Goal: Information Seeking & Learning: Find specific fact

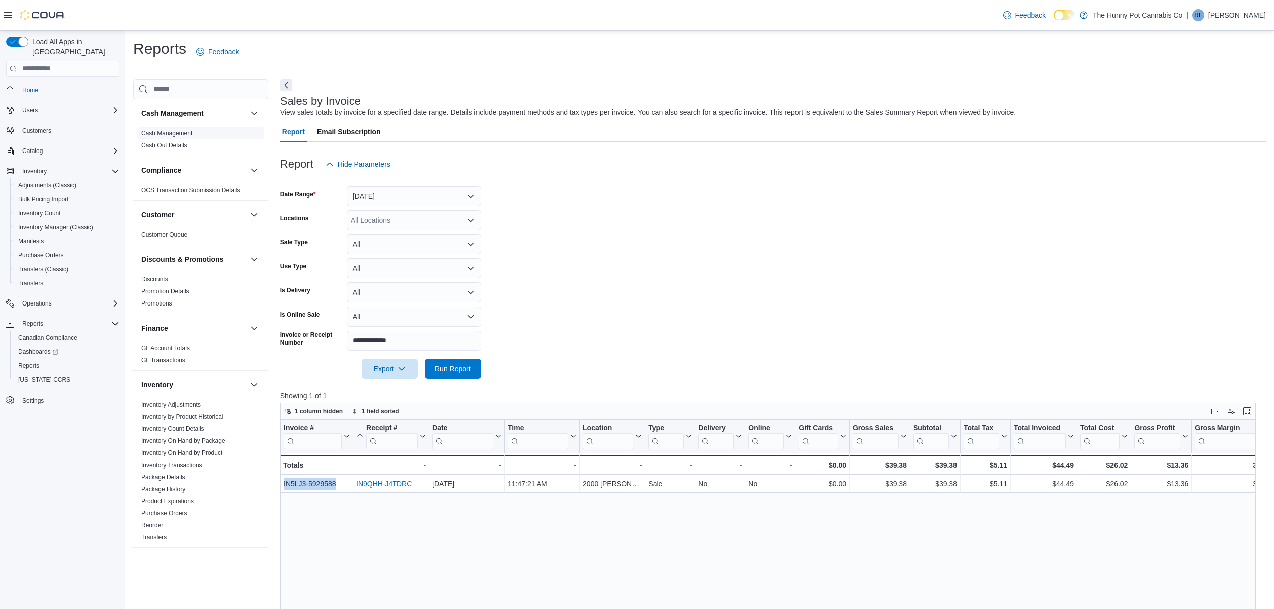
click at [159, 131] on link "Cash Management" at bounding box center [166, 133] width 51 height 7
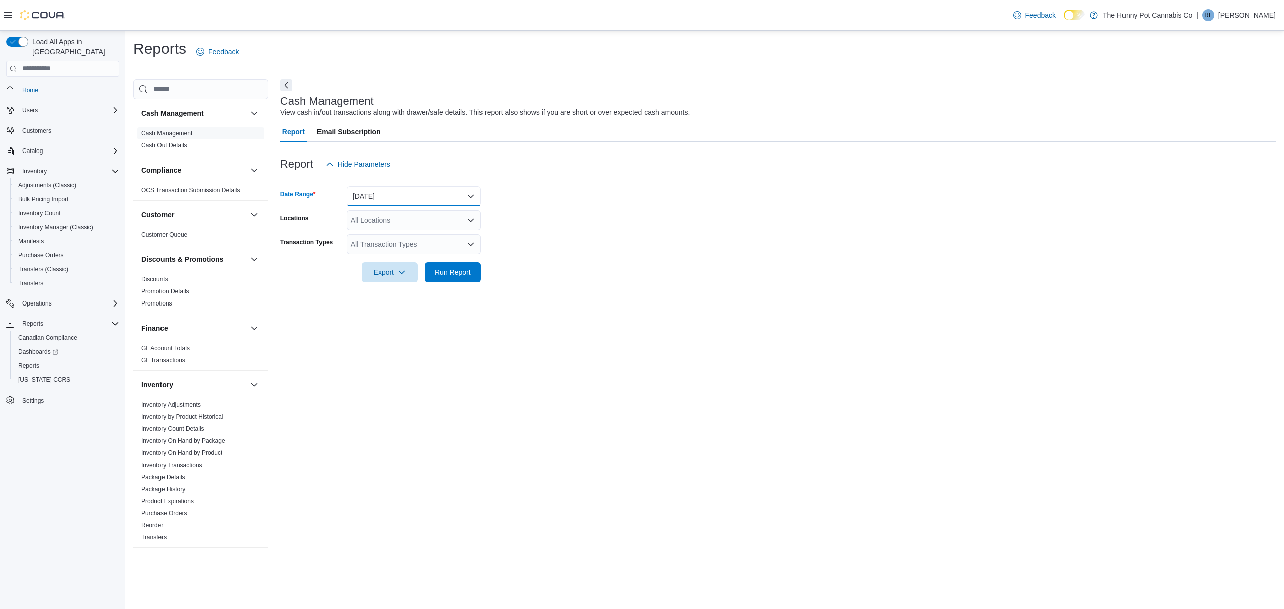
click at [392, 198] on button "[DATE]" at bounding box center [414, 196] width 134 height 20
click at [376, 253] on span "[DATE]" at bounding box center [420, 256] width 114 height 12
click at [385, 227] on div "All Locations" at bounding box center [414, 220] width 134 height 20
type input "***"
click at [384, 240] on span "[STREET_ADDRESS][PERSON_NAME]" at bounding box center [431, 237] width 127 height 10
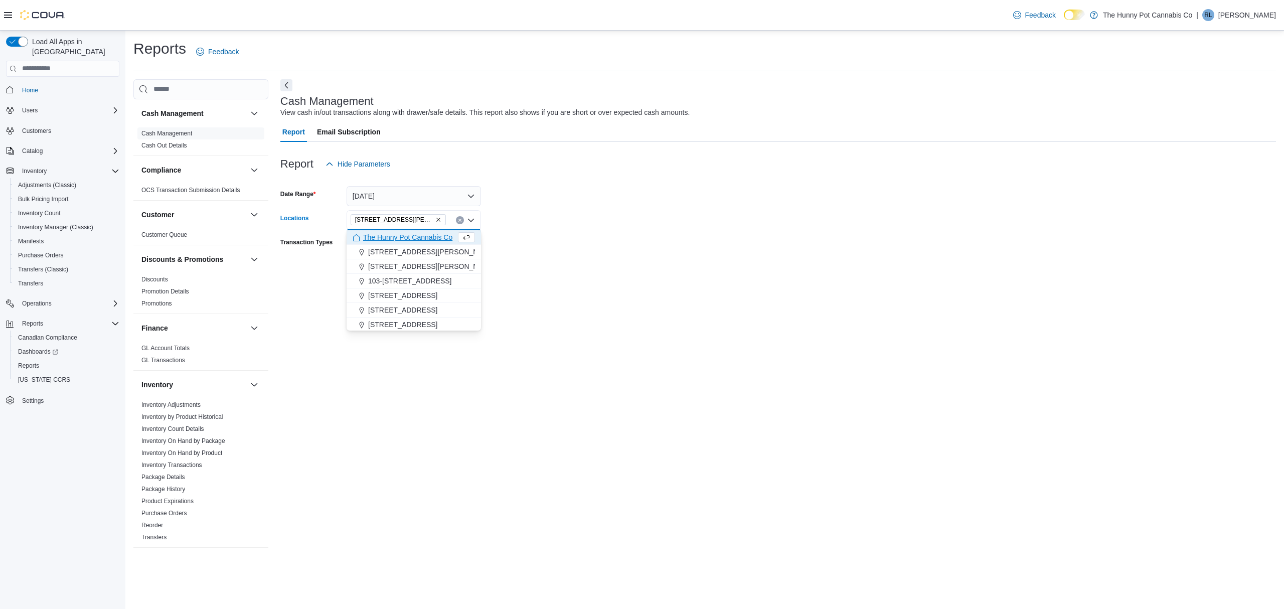
click at [643, 269] on form "Date Range [DATE] Locations [STREET_ADDRESS][PERSON_NAME] Combo box. Selected. …" at bounding box center [778, 228] width 996 height 108
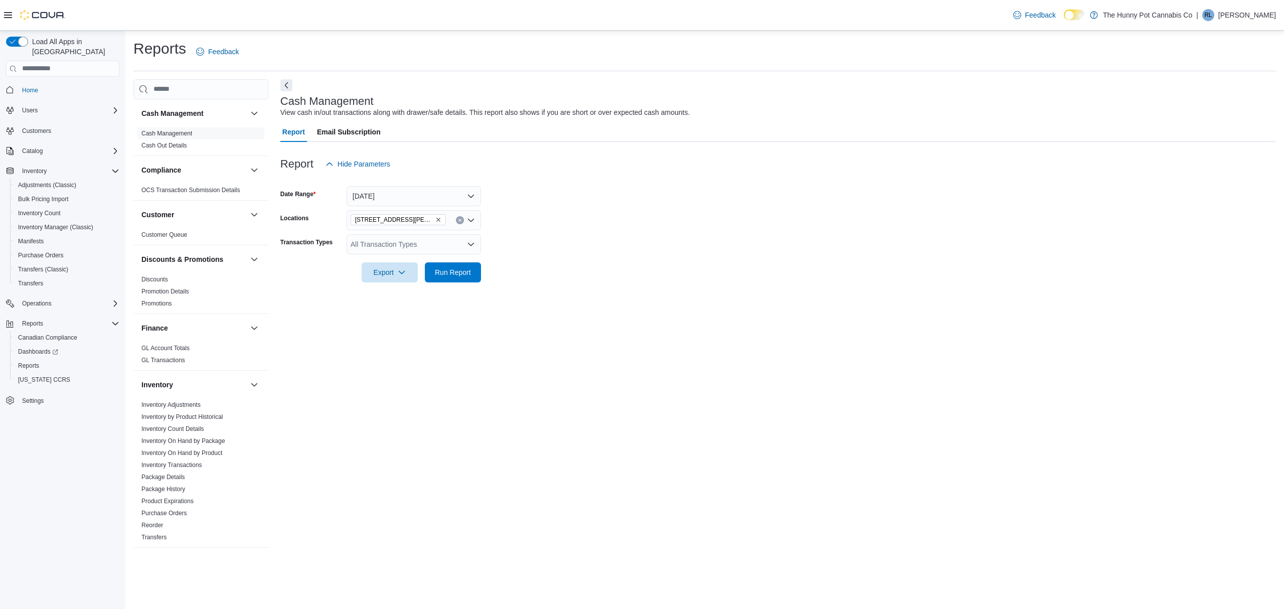
click at [398, 241] on div "All Transaction Types" at bounding box center [414, 244] width 134 height 20
type input "***"
click at [392, 300] on span "Drawer Cash Out" at bounding box center [414, 305] width 122 height 10
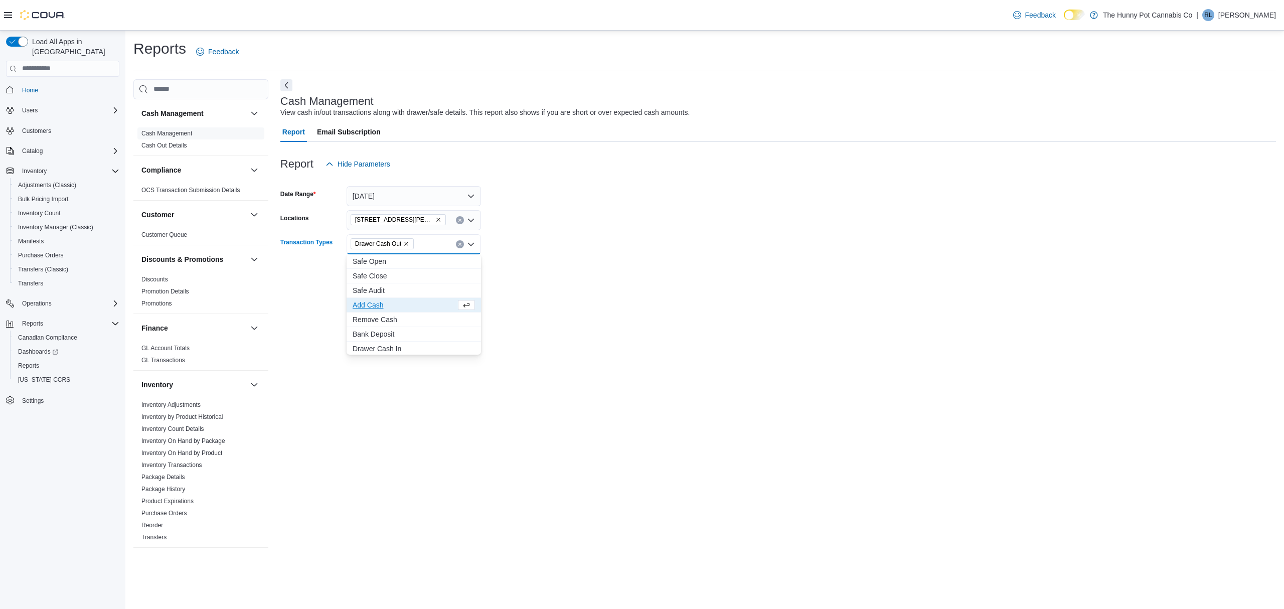
click at [563, 305] on div "Cash Management View cash in/out transactions along with drawer/safe details. T…" at bounding box center [778, 317] width 996 height 477
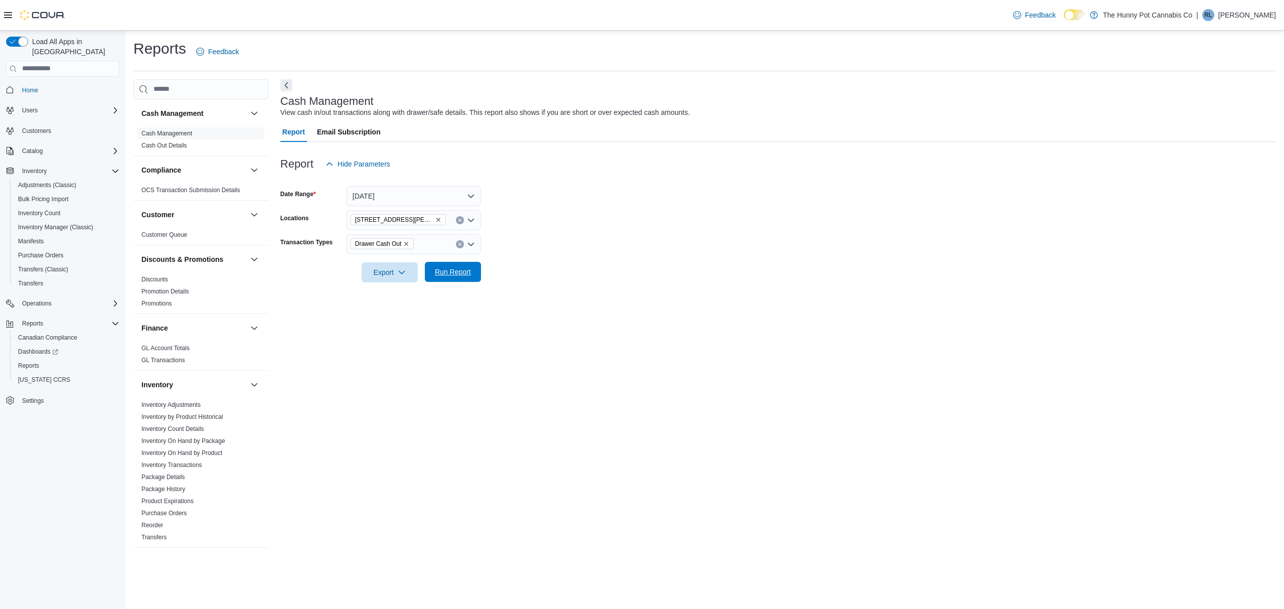
click at [463, 269] on span "Run Report" at bounding box center [453, 272] width 36 height 10
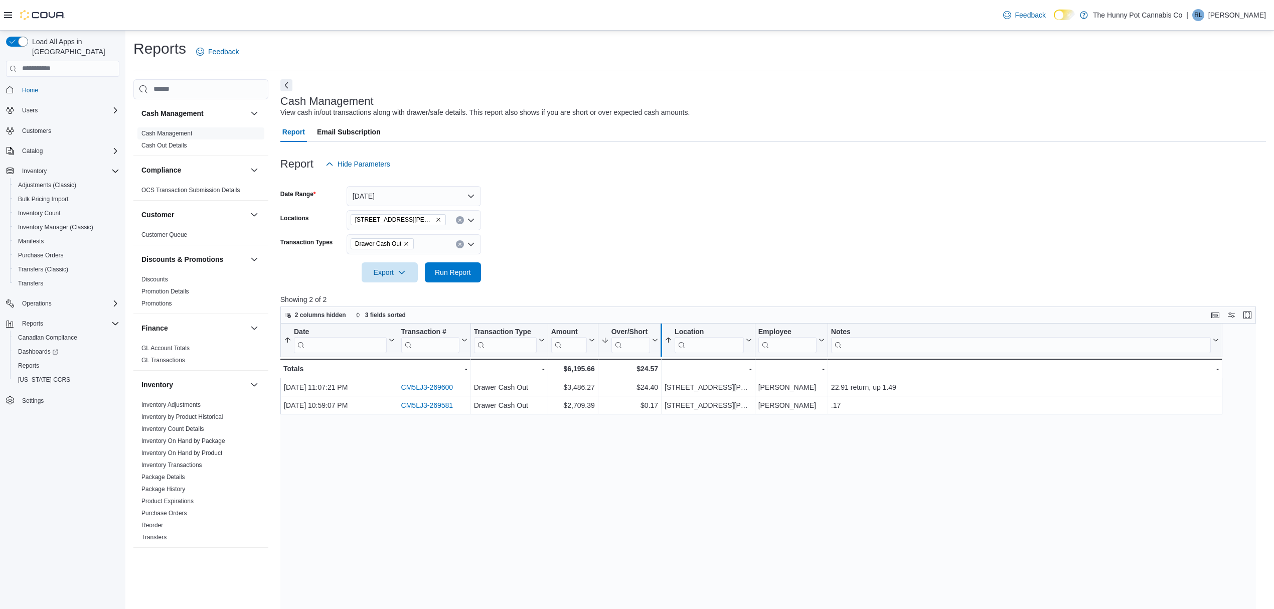
drag, startPoint x: 641, startPoint y: 227, endPoint x: 657, endPoint y: 331, distance: 105.1
click at [641, 227] on form "Date Range [DATE] Locations [STREET_ADDRESS][PERSON_NAME] Transaction Types Dra…" at bounding box center [773, 228] width 986 height 108
click at [895, 247] on form "Date Range [DATE] Locations [STREET_ADDRESS][PERSON_NAME] Transaction Types Dra…" at bounding box center [773, 228] width 986 height 108
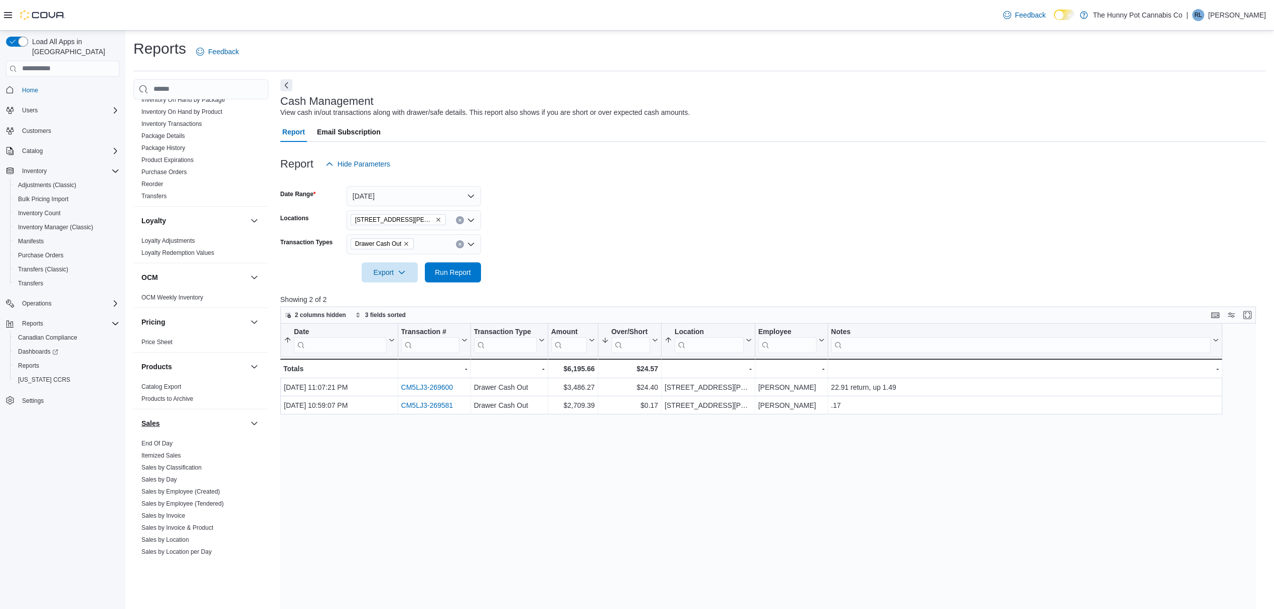
scroll to position [464, 0]
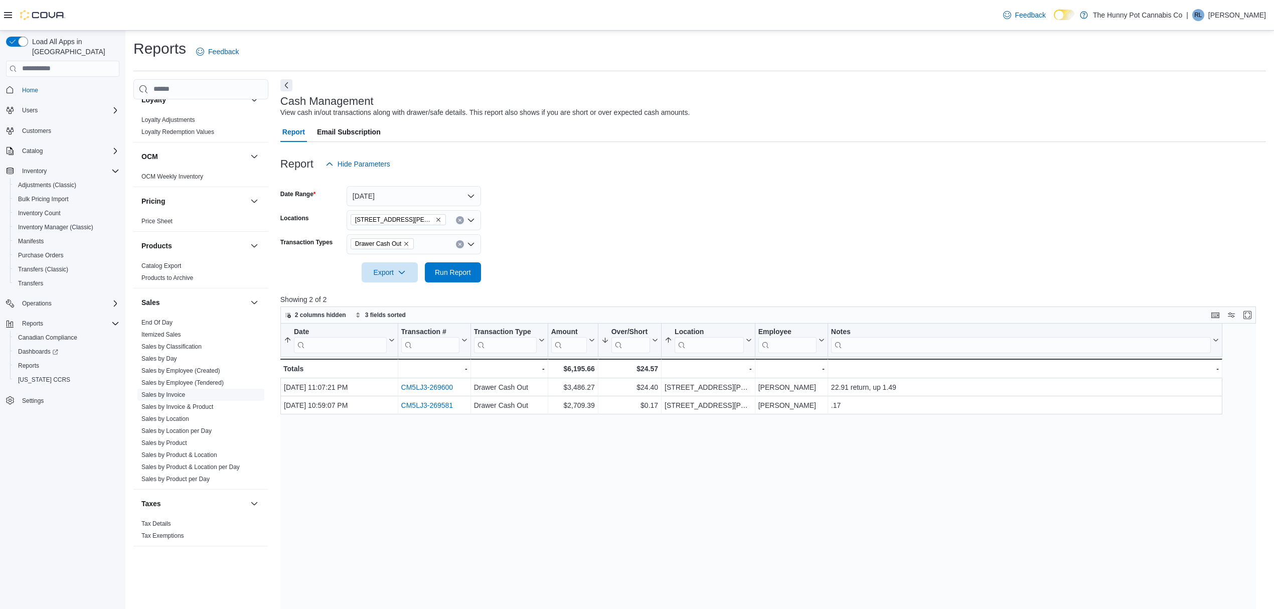
drag, startPoint x: 164, startPoint y: 395, endPoint x: 190, endPoint y: 395, distance: 26.1
click at [164, 395] on link "Sales by Invoice" at bounding box center [163, 394] width 44 height 7
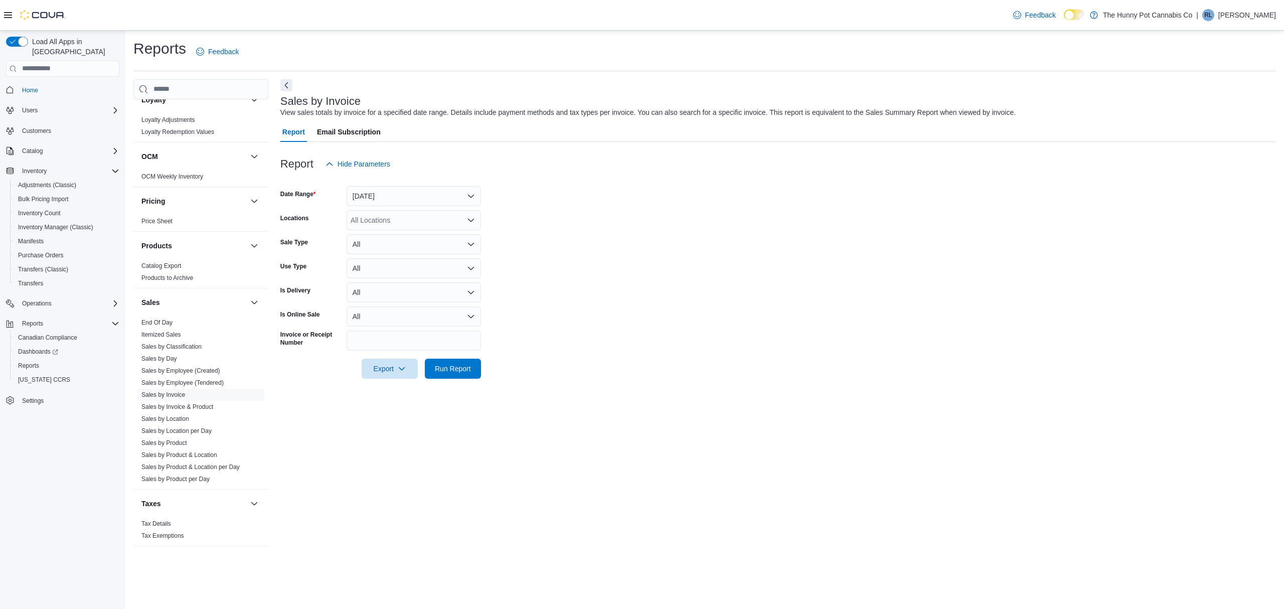
click at [399, 330] on form "Date Range [DATE] Locations All Locations Sale Type All Use Type All Is Deliver…" at bounding box center [778, 276] width 996 height 205
click at [402, 345] on input "Invoice or Receipt Number" at bounding box center [414, 341] width 134 height 20
type input "**********"
click at [425, 359] on button "Run Report" at bounding box center [453, 369] width 56 height 20
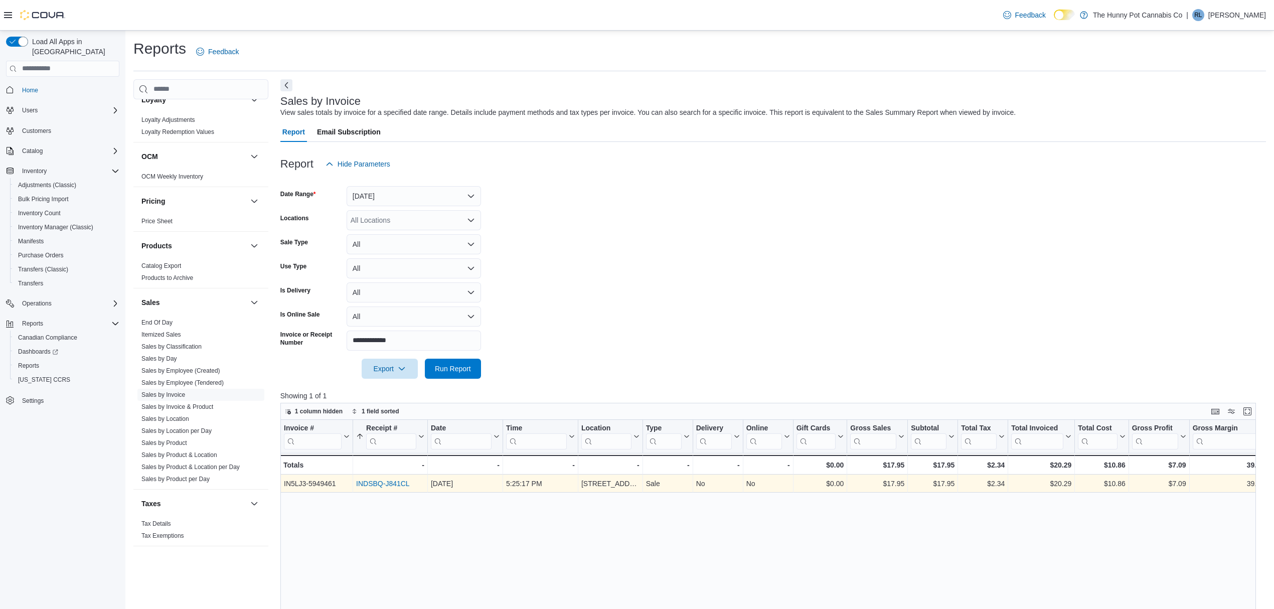
click at [369, 484] on link "INDSBQ-J841CL" at bounding box center [383, 484] width 54 height 8
click at [328, 488] on div "IN5LJ3-5949461" at bounding box center [317, 484] width 66 height 12
copy div "IN5LJ3-5949461"
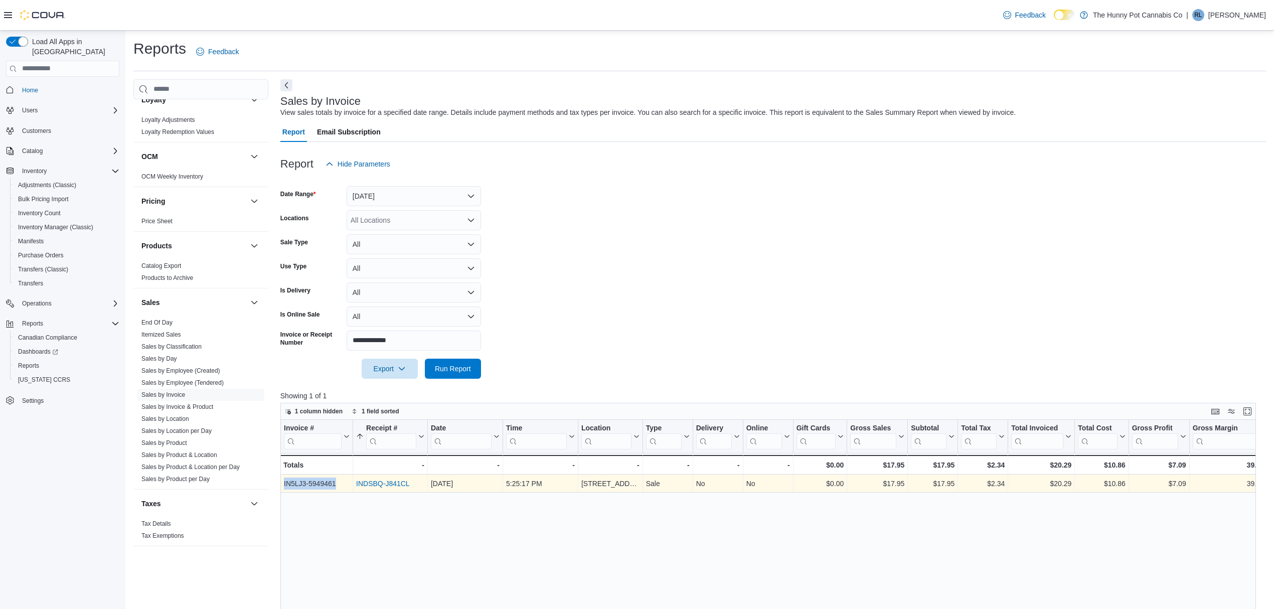
click at [372, 484] on link "INDSBQ-J841CL" at bounding box center [383, 484] width 54 height 8
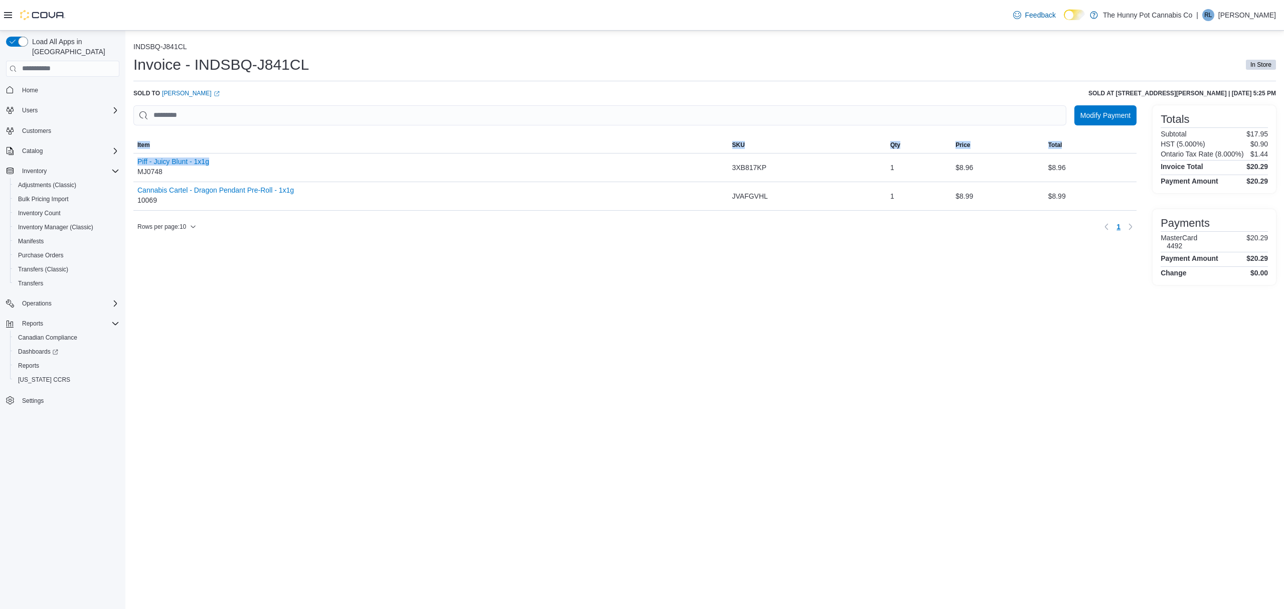
drag, startPoint x: 237, startPoint y: 159, endPoint x: 131, endPoint y: 160, distance: 105.9
click at [131, 160] on div "INDSBQ-J841CL Invoice - INDSBQ-J841CL In Store Sold to Evan Rees (opens in a ne…" at bounding box center [704, 162] width 1159 height 262
copy div "Sorting MemoryTable from EuiInMemoryTable; Page 1 of 1. Item SKU Qty Price Tota…"
click at [476, 408] on div "INDSBQ-J841CL Invoice - INDSBQ-J841CL In Store Sold to Evan Rees (opens in a ne…" at bounding box center [704, 320] width 1159 height 578
drag, startPoint x: 237, startPoint y: 164, endPoint x: 133, endPoint y: 163, distance: 103.8
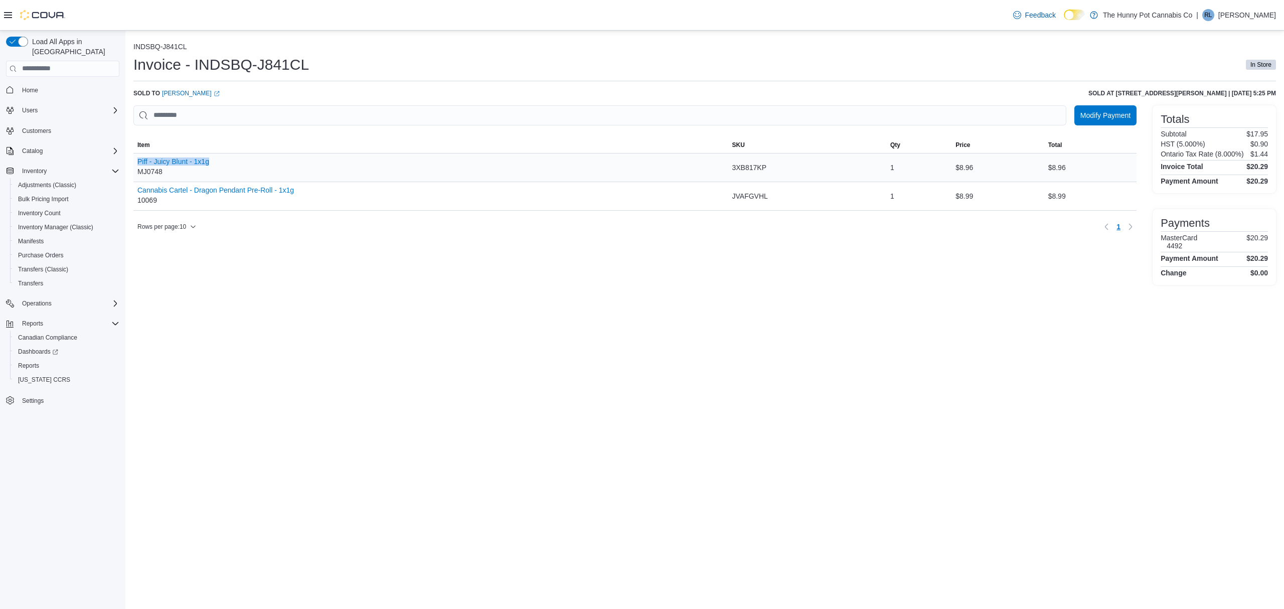
click at [133, 163] on div "Piff - Juicy Blunt - 1x1g MJ0748" at bounding box center [430, 168] width 595 height 28
copy button "Piff - Juicy Blunt - 1x1g"
drag, startPoint x: 348, startPoint y: 192, endPoint x: 357, endPoint y: 192, distance: 9.0
click at [348, 192] on div "Cannabis Cartel - Dragon Pendant Pre-Roll - 1x1g 10069" at bounding box center [430, 196] width 595 height 28
drag, startPoint x: 330, startPoint y: 192, endPoint x: 132, endPoint y: 187, distance: 197.7
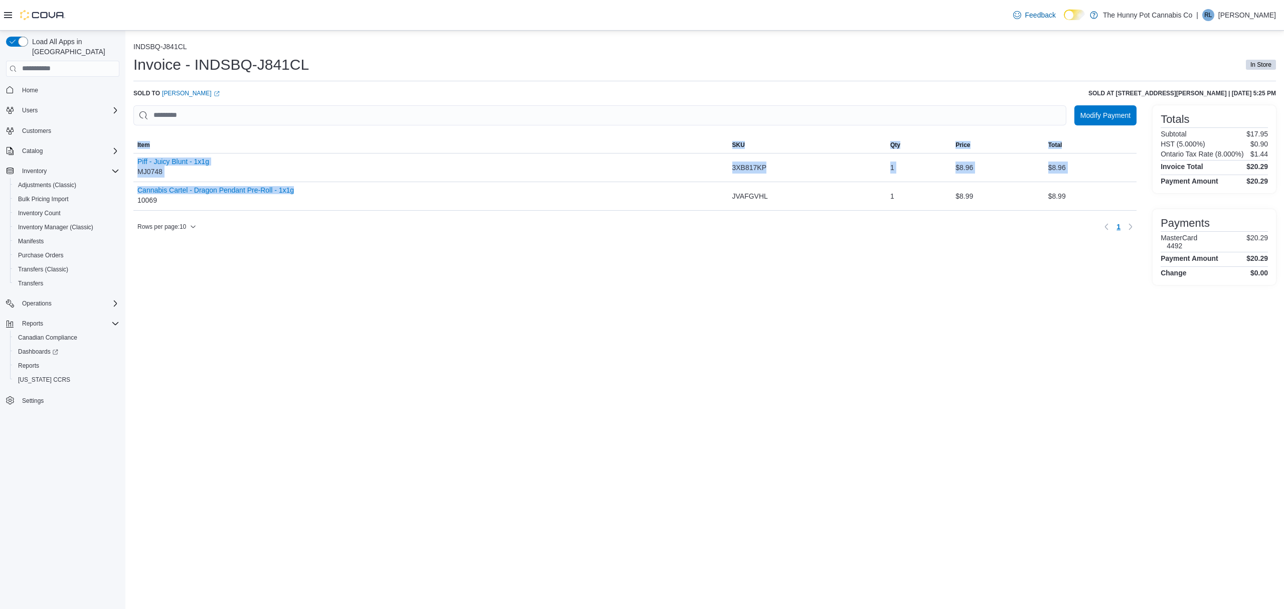
click at [132, 187] on div "INDSBQ-J841CL Invoice - INDSBQ-J841CL In Store Sold to Evan Rees (opens in a ne…" at bounding box center [704, 162] width 1159 height 262
click at [179, 263] on div "Modify Payment Sorting MemoryTable from EuiInMemoryTable; Page 1 of 1. Item SKU…" at bounding box center [634, 195] width 1003 height 180
drag, startPoint x: 308, startPoint y: 191, endPoint x: 136, endPoint y: 193, distance: 171.6
click at [136, 193] on div "Cannabis Cartel - Dragon Pendant Pre-Roll - 1x1g 10069" at bounding box center [430, 196] width 595 height 28
copy button "Cannabis Cartel - Dragon Pendant Pre-Roll - 1x1g"
